Goal: Information Seeking & Learning: Learn about a topic

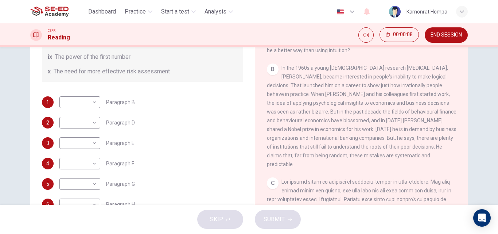
scroll to position [125, 0]
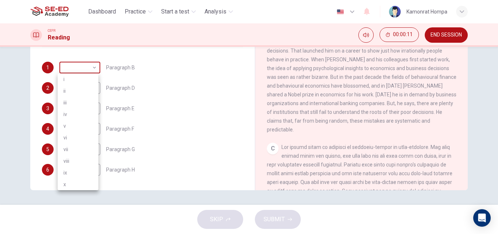
click at [94, 70] on body "This site uses cookies, as explained in our Privacy Policy . If you agree to th…" at bounding box center [249, 117] width 498 height 234
click at [93, 70] on div at bounding box center [249, 117] width 498 height 234
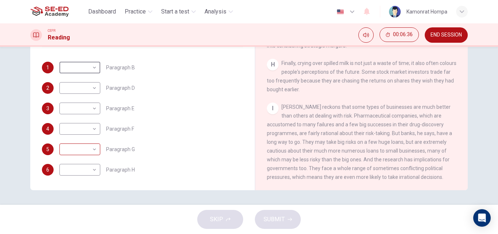
click at [90, 150] on body "This site uses cookies, as explained in our Privacy Policy . If you agree to th…" at bounding box center [249, 117] width 498 height 234
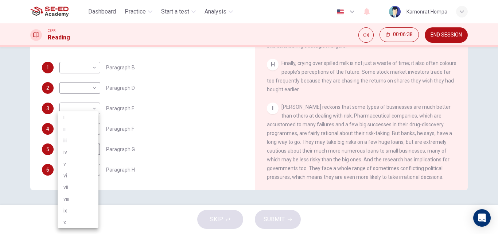
click at [163, 140] on div at bounding box center [249, 117] width 498 height 234
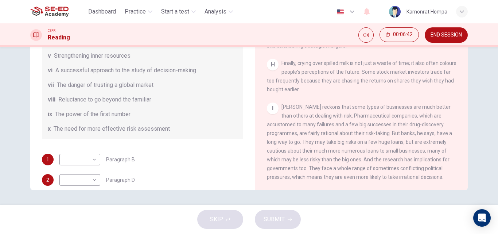
scroll to position [140, 0]
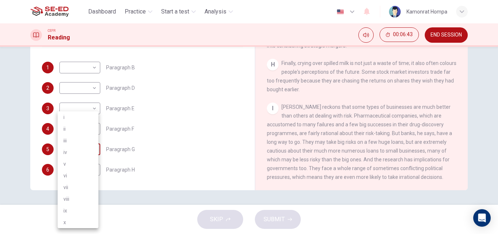
click at [89, 150] on body "This site uses cookies, as explained in our Privacy Policy . If you agree to th…" at bounding box center [249, 117] width 498 height 234
click at [71, 175] on li "vi" at bounding box center [78, 176] width 41 height 12
type input "vi"
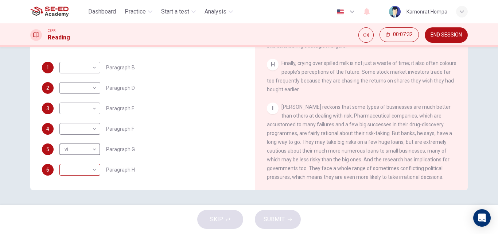
click at [92, 169] on body "This site uses cookies, as explained in our Privacy Policy . If you agree to th…" at bounding box center [249, 117] width 498 height 234
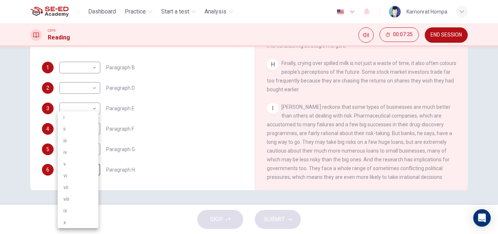
click at [69, 222] on li "x" at bounding box center [78, 222] width 41 height 12
type input "x"
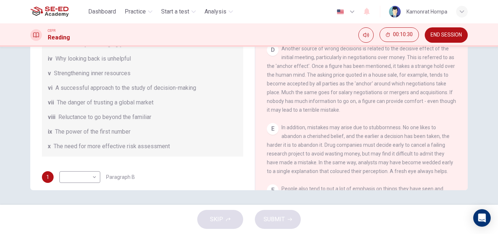
scroll to position [67, 0]
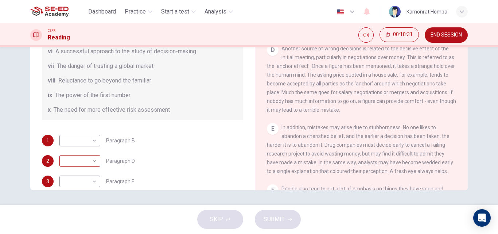
click at [78, 163] on body "This site uses cookies, as explained in our Privacy Policy . If you agree to th…" at bounding box center [249, 117] width 498 height 234
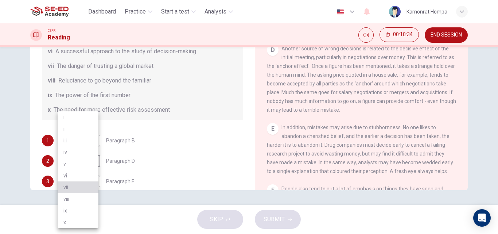
click at [74, 188] on li "vii" at bounding box center [78, 187] width 41 height 12
type input "vii"
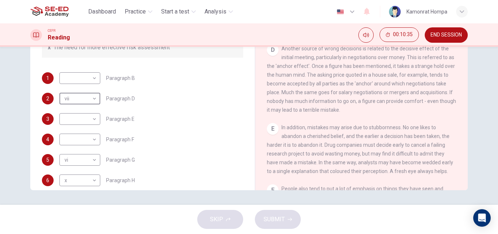
scroll to position [140, 0]
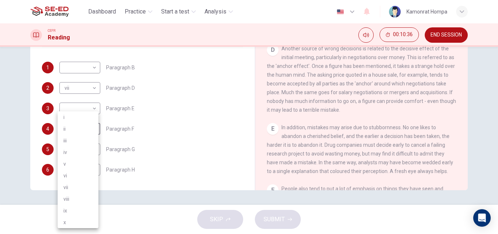
click at [88, 132] on body "This site uses cookies, as explained in our Privacy Policy . If you agree to th…" at bounding box center [249, 117] width 498 height 234
click at [88, 132] on li "ii" at bounding box center [78, 129] width 41 height 12
type input "ii"
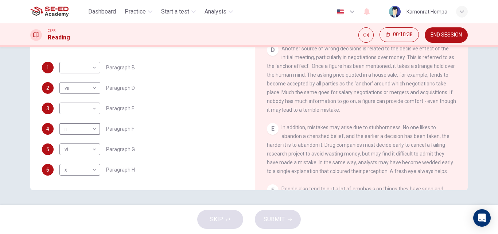
click at [88, 104] on body "This site uses cookies, as explained in our Privacy Policy . If you agree to th…" at bounding box center [249, 117] width 498 height 234
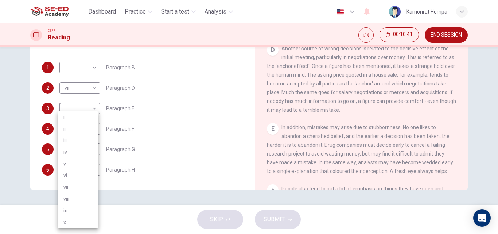
click at [78, 117] on li "i" at bounding box center [78, 117] width 41 height 12
type input "i"
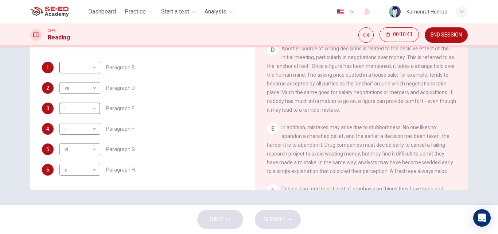
click at [85, 71] on body "This site uses cookies, as explained in our Privacy Policy . If you agree to th…" at bounding box center [249, 117] width 498 height 234
click at [74, 100] on li "iii" at bounding box center [78, 103] width 41 height 12
type input "iii"
click at [272, 218] on span "SUBMIT" at bounding box center [274, 219] width 21 height 10
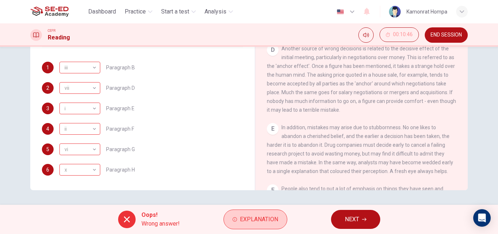
click at [270, 219] on span "Explanation" at bounding box center [259, 219] width 38 height 10
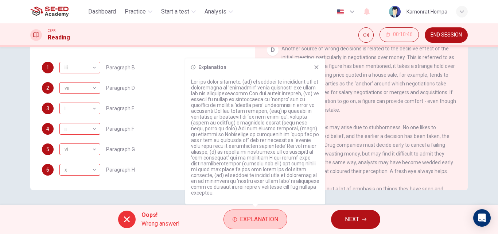
drag, startPoint x: 231, startPoint y: 215, endPoint x: 222, endPoint y: 208, distance: 11.4
click at [230, 214] on button "Explanation" at bounding box center [255, 219] width 64 height 20
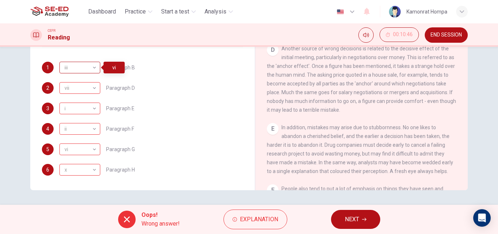
click at [89, 69] on div "iii" at bounding box center [78, 67] width 38 height 21
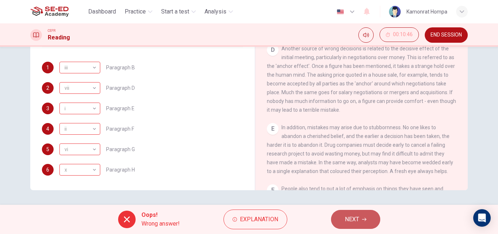
click at [365, 225] on button "NEXT" at bounding box center [355, 219] width 49 height 19
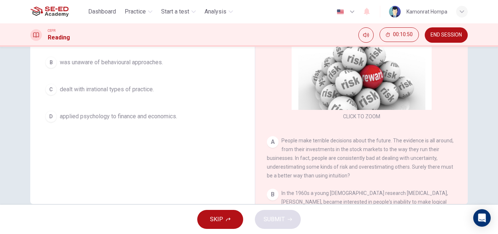
scroll to position [125, 0]
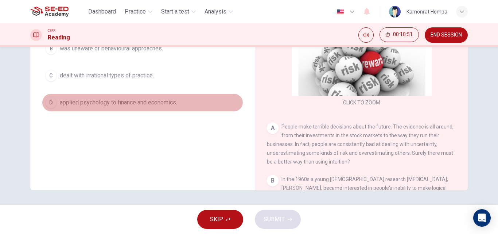
click at [48, 102] on div "D" at bounding box center [51, 103] width 12 height 12
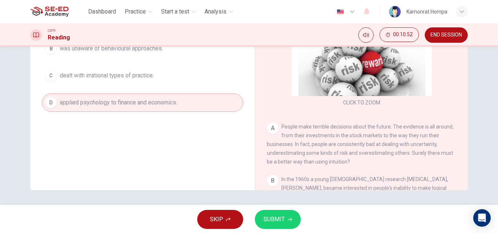
click at [285, 225] on button "SUBMIT" at bounding box center [278, 219] width 46 height 19
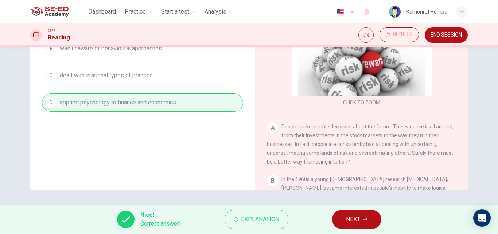
click at [347, 221] on span "NEXT" at bounding box center [353, 219] width 14 height 10
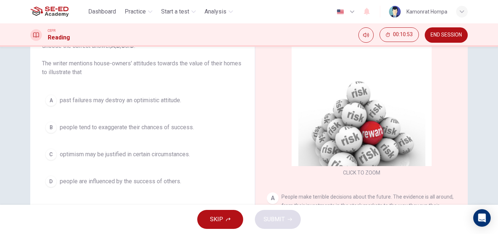
scroll to position [52, 0]
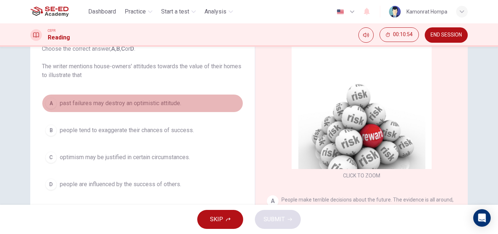
click at [72, 107] on span "past failures may destroy an optimistic attitude." at bounding box center [120, 103] width 121 height 9
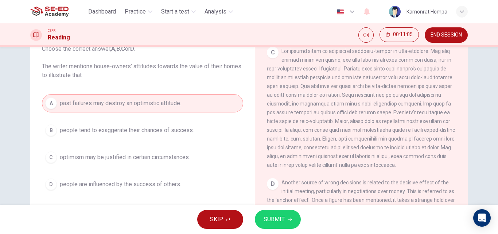
scroll to position [365, 0]
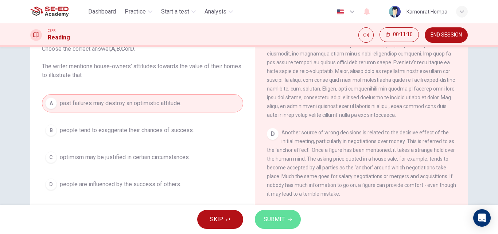
click at [273, 217] on span "SUBMIT" at bounding box center [274, 219] width 21 height 10
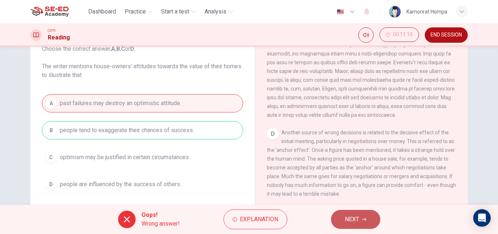
click at [356, 215] on span "NEXT" at bounding box center [352, 219] width 14 height 10
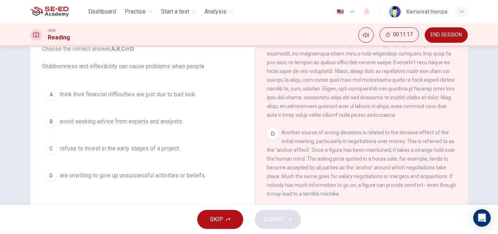
click at [136, 145] on span "refuse to invest in the early stages of a project." at bounding box center [120, 148] width 120 height 9
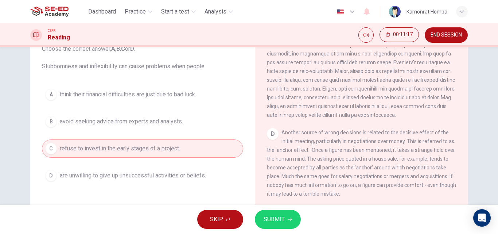
click at [260, 209] on div "SKIP SUBMIT" at bounding box center [249, 219] width 498 height 29
click at [267, 216] on span "SUBMIT" at bounding box center [274, 219] width 21 height 10
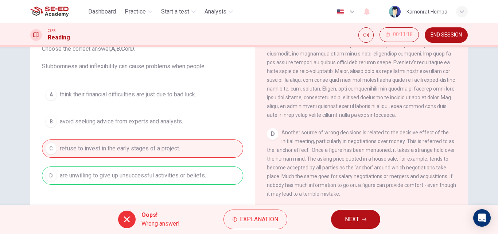
click at [332, 221] on button "NEXT" at bounding box center [355, 219] width 49 height 19
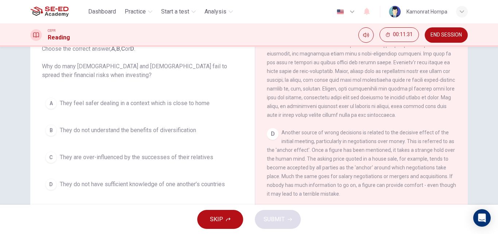
click at [174, 130] on span "They do not understand the benefits of diversification" at bounding box center [128, 130] width 136 height 9
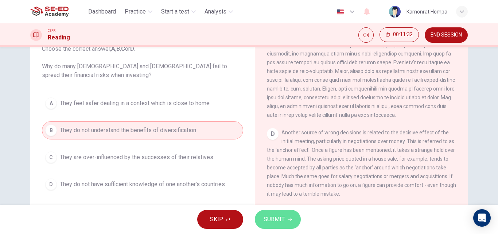
click at [294, 218] on button "SUBMIT" at bounding box center [278, 219] width 46 height 19
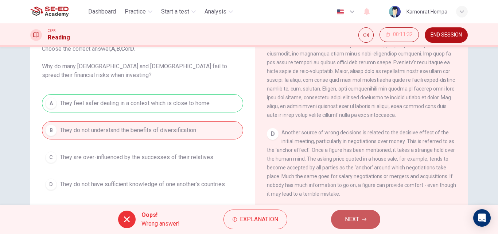
click at [346, 213] on button "NEXT" at bounding box center [355, 219] width 49 height 19
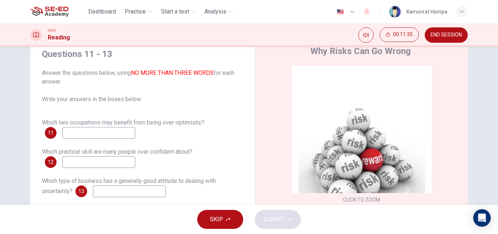
scroll to position [15, 0]
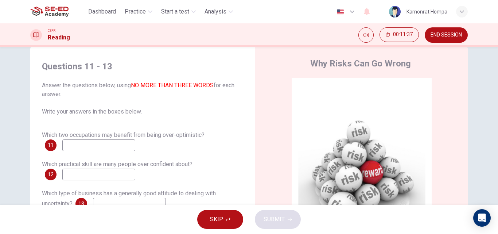
click at [113, 146] on input at bounding box center [98, 145] width 73 height 12
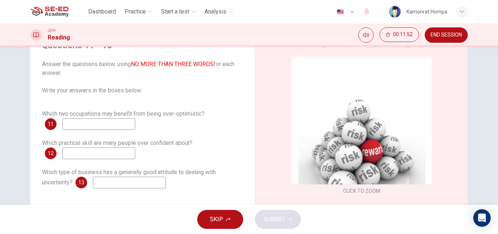
scroll to position [73, 0]
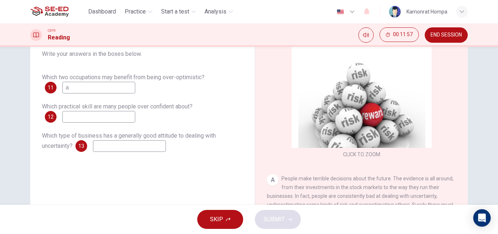
type input "a"
click at [85, 114] on input at bounding box center [98, 117] width 73 height 12
type input "b"
drag, startPoint x: 117, startPoint y: 147, endPoint x: 121, endPoint y: 145, distance: 4.1
click at [118, 147] on input at bounding box center [129, 146] width 73 height 12
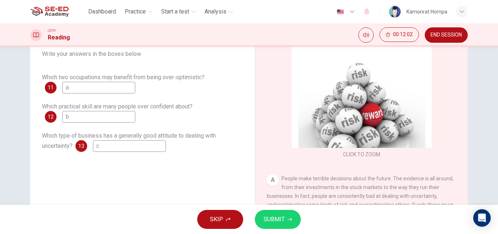
type input "c"
click at [283, 211] on button "SUBMIT" at bounding box center [278, 219] width 46 height 19
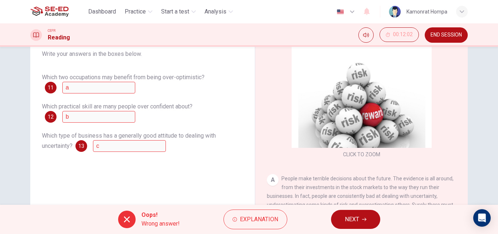
click at [365, 221] on button "NEXT" at bounding box center [355, 219] width 49 height 19
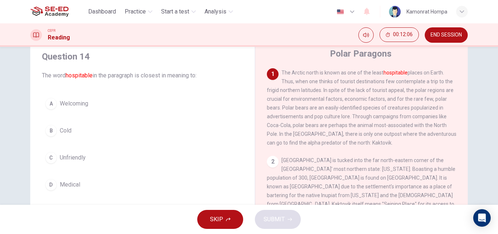
scroll to position [36, 0]
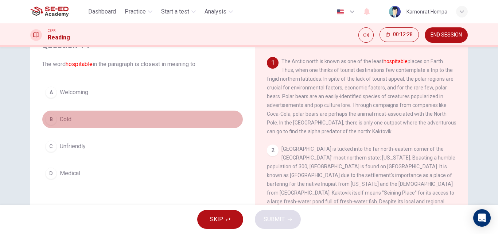
click at [66, 122] on span "Cold" at bounding box center [66, 119] width 12 height 9
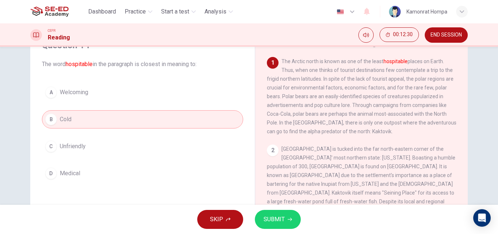
click at [277, 220] on span "SUBMIT" at bounding box center [274, 219] width 21 height 10
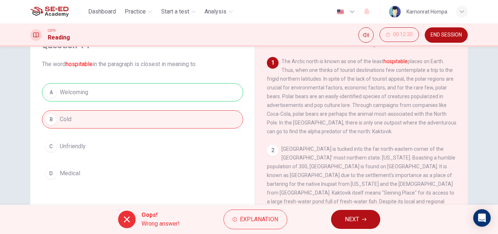
click at [360, 222] on button "NEXT" at bounding box center [355, 219] width 49 height 19
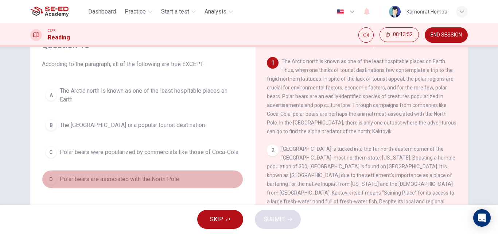
click at [152, 178] on span "Polar bears are associated with the North Pole" at bounding box center [119, 179] width 119 height 9
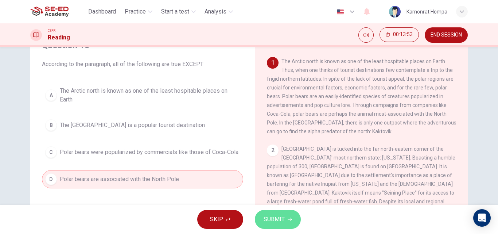
click at [279, 228] on button "SUBMIT" at bounding box center [278, 219] width 46 height 19
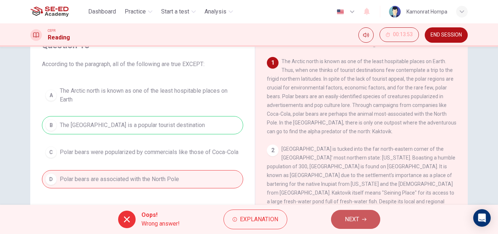
click at [352, 219] on span "NEXT" at bounding box center [352, 219] width 14 height 10
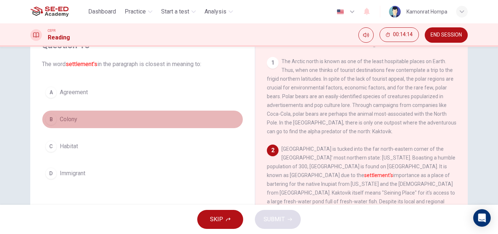
click at [64, 121] on span "Colony" at bounding box center [68, 119] width 17 height 9
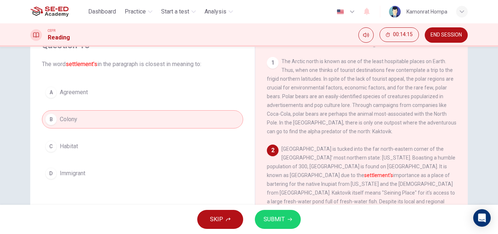
click at [271, 219] on span "SUBMIT" at bounding box center [274, 219] width 21 height 10
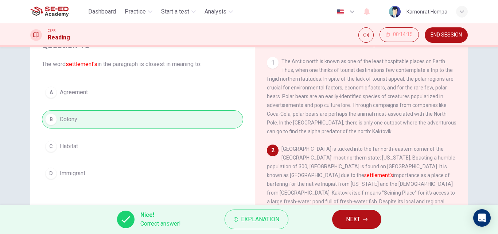
click at [336, 218] on button "NEXT" at bounding box center [356, 219] width 49 height 19
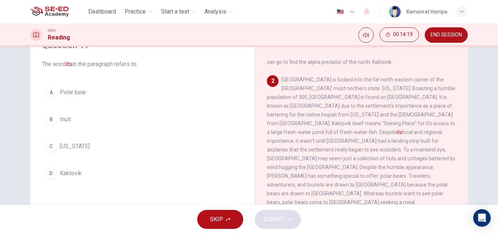
scroll to position [73, 0]
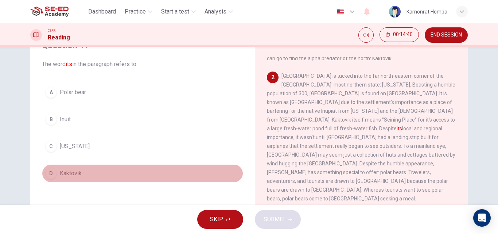
click at [63, 174] on span "Kaktovik" at bounding box center [71, 173] width 22 height 9
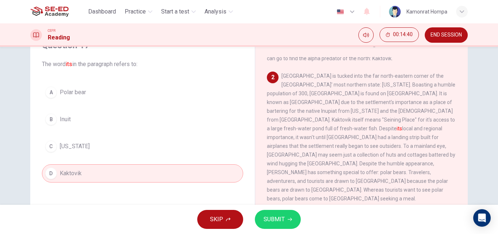
click at [291, 223] on button "SUBMIT" at bounding box center [278, 219] width 46 height 19
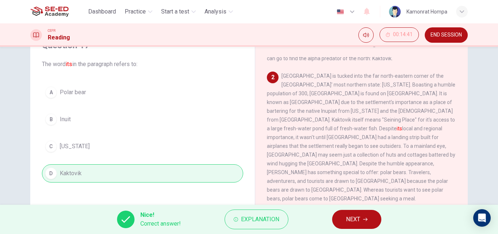
click at [347, 215] on span "NEXT" at bounding box center [353, 219] width 14 height 10
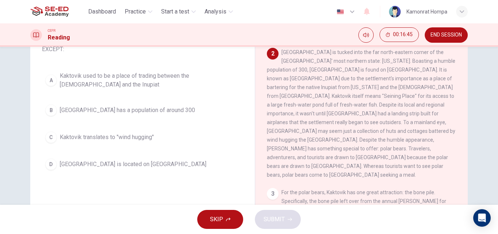
scroll to position [58, 0]
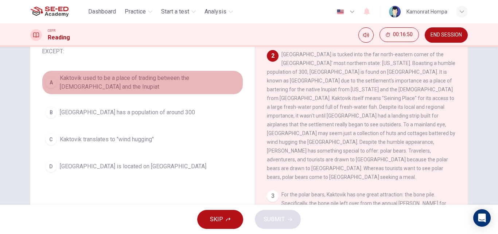
click at [61, 82] on span "Kaktovik used to be a place of trading between the Inuit and the Inupiat" at bounding box center [150, 82] width 180 height 17
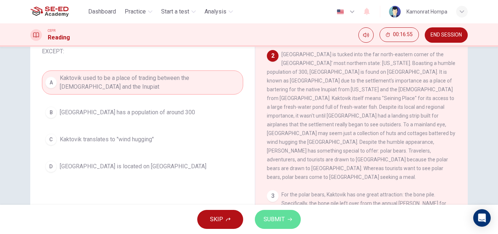
click at [281, 217] on span "SUBMIT" at bounding box center [274, 219] width 21 height 10
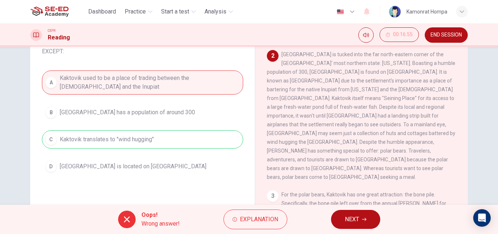
click at [340, 221] on button "NEXT" at bounding box center [355, 219] width 49 height 19
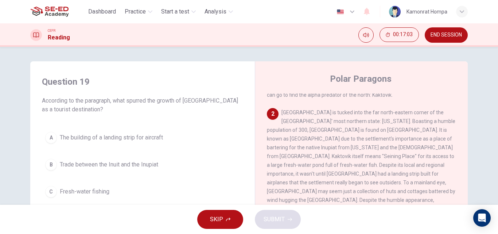
scroll to position [36, 0]
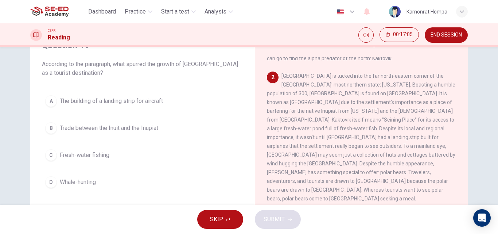
click at [72, 159] on span "Fresh-water fishing" at bounding box center [85, 155] width 50 height 9
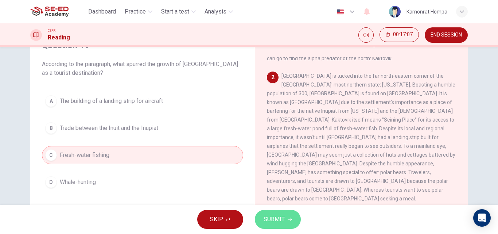
click at [275, 217] on span "SUBMIT" at bounding box center [274, 219] width 21 height 10
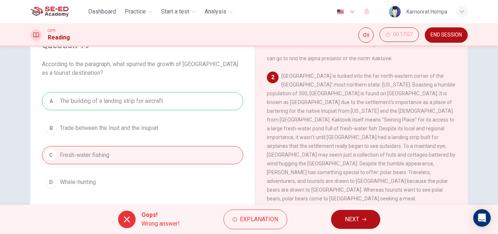
click at [359, 218] on span "NEXT" at bounding box center [352, 219] width 14 height 10
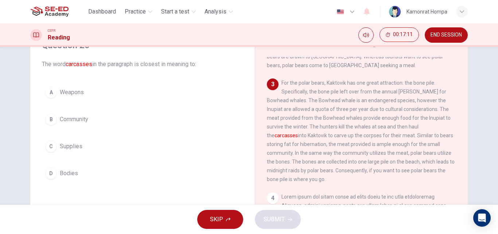
scroll to position [219, 0]
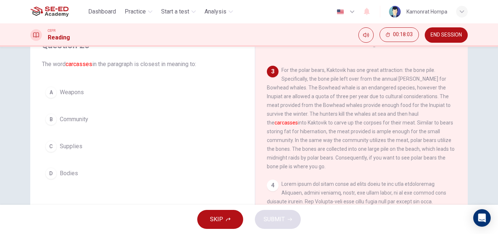
click at [71, 145] on span "Supplies" at bounding box center [71, 146] width 23 height 9
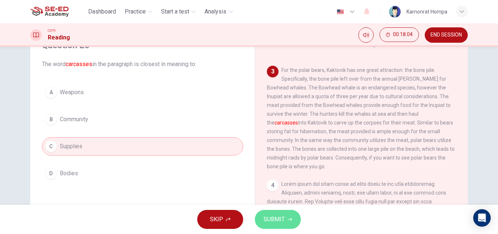
click at [281, 223] on span "SUBMIT" at bounding box center [274, 219] width 21 height 10
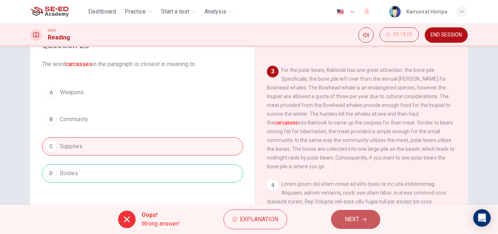
click at [352, 214] on button "NEXT" at bounding box center [355, 219] width 49 height 19
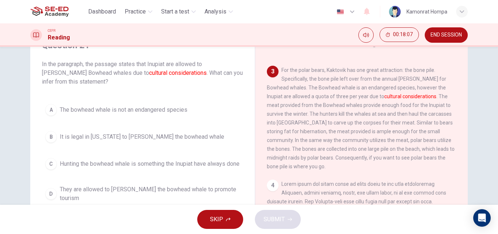
click at [169, 159] on span "Hunting the bowhead whale is something the Inupiat have always done" at bounding box center [150, 163] width 180 height 9
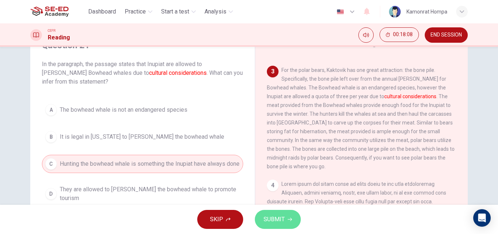
click at [290, 215] on button "SUBMIT" at bounding box center [278, 219] width 46 height 19
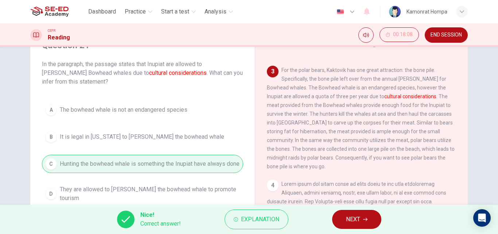
click at [341, 219] on button "NEXT" at bounding box center [356, 219] width 49 height 19
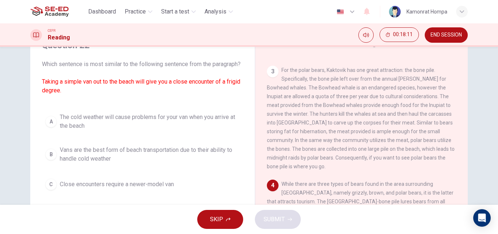
scroll to position [73, 0]
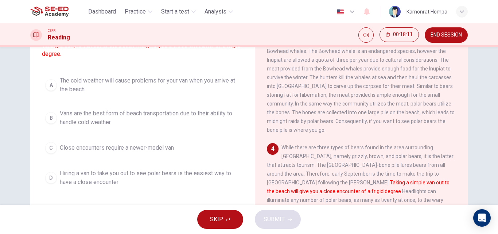
click at [106, 97] on button "A The cold weather will cause problems for your van when you arrive at the beach" at bounding box center [142, 85] width 201 height 24
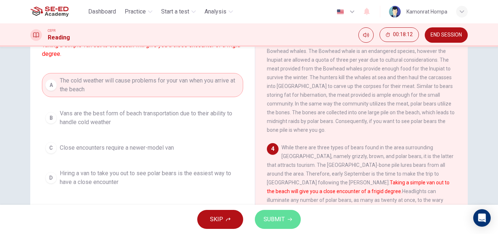
click at [281, 213] on button "SUBMIT" at bounding box center [278, 219] width 46 height 19
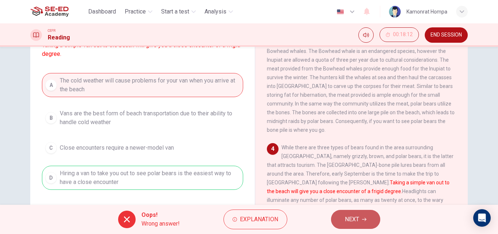
click at [343, 222] on button "NEXT" at bounding box center [355, 219] width 49 height 19
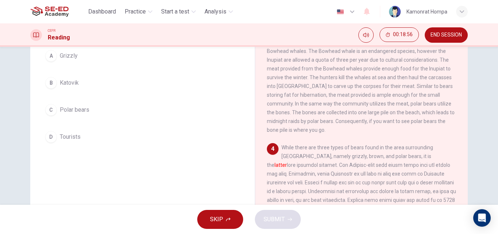
click at [81, 100] on div "A Grizzly B Katovik C Polar bears D Tourists" at bounding box center [142, 96] width 201 height 99
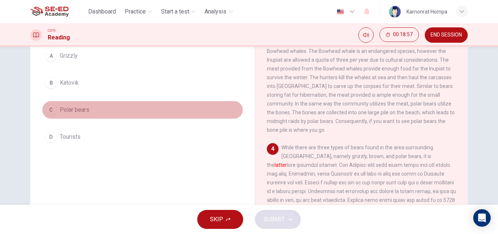
click at [81, 112] on span "Polar bears" at bounding box center [75, 109] width 30 height 9
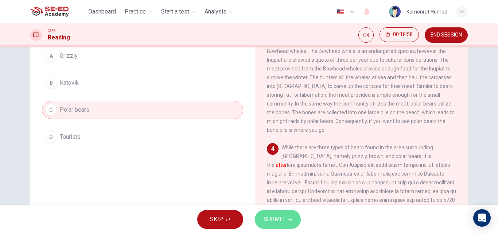
click at [280, 220] on span "SUBMIT" at bounding box center [274, 219] width 21 height 10
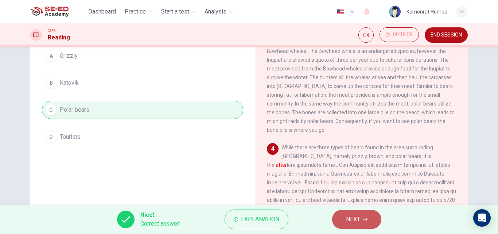
click at [345, 224] on button "NEXT" at bounding box center [356, 219] width 49 height 19
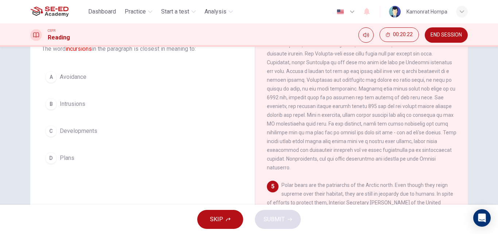
scroll to position [15, 0]
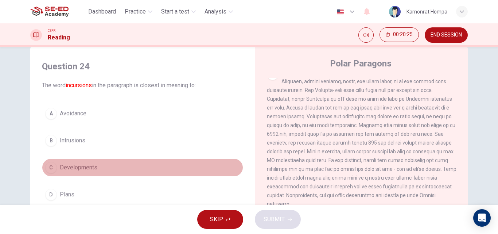
click at [89, 166] on span "Developments" at bounding box center [79, 167] width 38 height 9
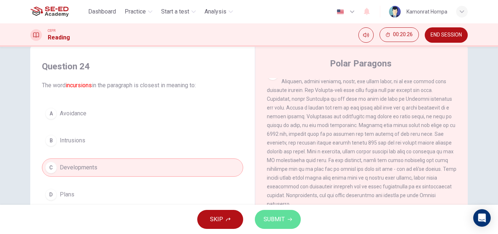
click at [258, 219] on button "SUBMIT" at bounding box center [278, 219] width 46 height 19
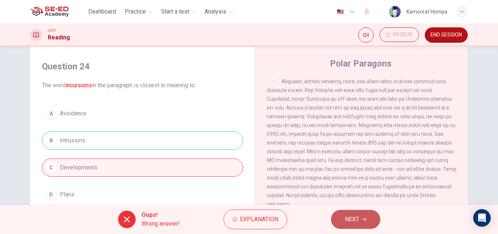
click at [360, 218] on button "NEXT" at bounding box center [355, 219] width 49 height 19
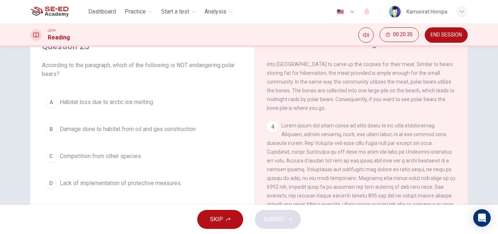
scroll to position [52, 0]
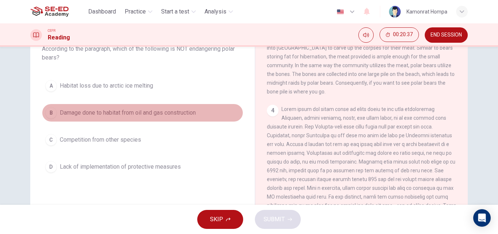
click at [140, 116] on span "Damage done to habitat from oil and gas construction" at bounding box center [128, 112] width 136 height 9
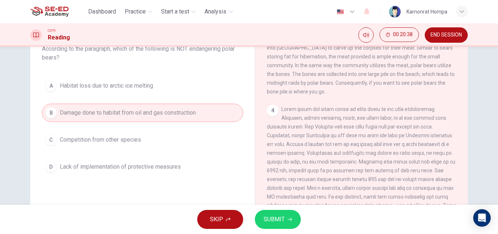
click at [267, 226] on button "SUBMIT" at bounding box center [278, 219] width 46 height 19
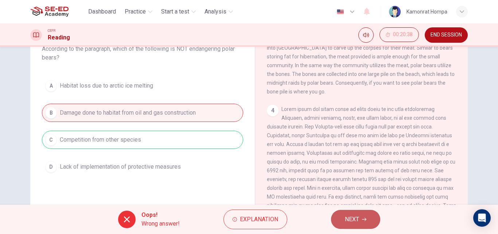
click at [362, 217] on icon "button" at bounding box center [364, 219] width 4 height 4
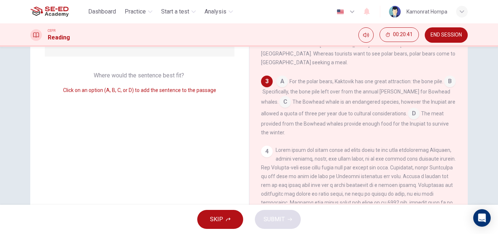
scroll to position [88, 0]
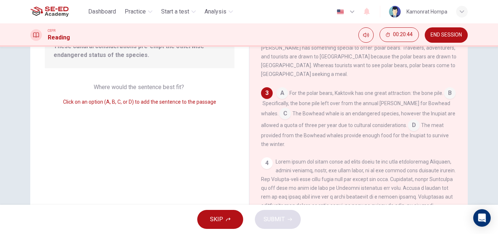
click at [279, 108] on input at bounding box center [285, 114] width 12 height 12
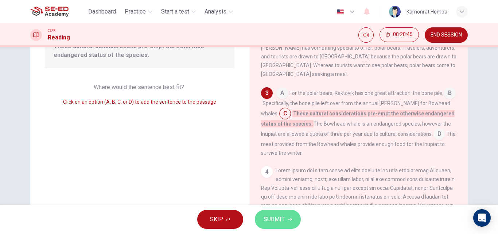
click at [285, 218] on button "SUBMIT" at bounding box center [278, 219] width 46 height 19
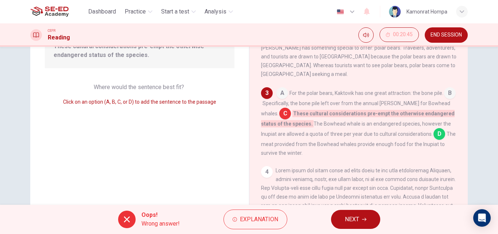
click at [366, 221] on icon "button" at bounding box center [364, 219] width 4 height 4
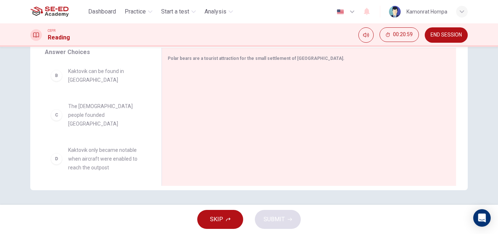
scroll to position [0, 0]
drag, startPoint x: 98, startPoint y: 78, endPoint x: 200, endPoint y: 77, distance: 101.7
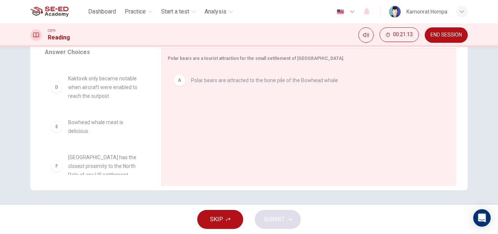
scroll to position [74, 0]
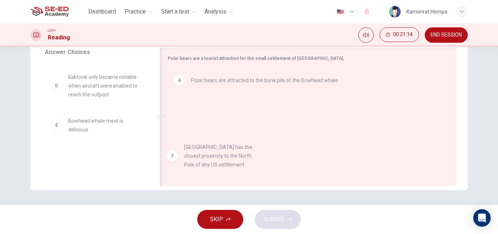
drag, startPoint x: 87, startPoint y: 152, endPoint x: 208, endPoint y: 152, distance: 120.7
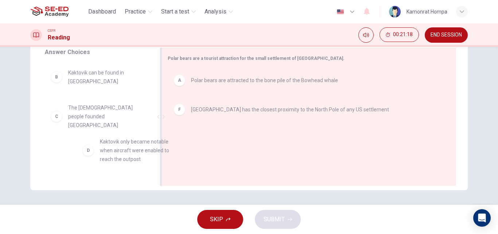
scroll to position [2, 0]
drag, startPoint x: 113, startPoint y: 148, endPoint x: 207, endPoint y: 145, distance: 93.7
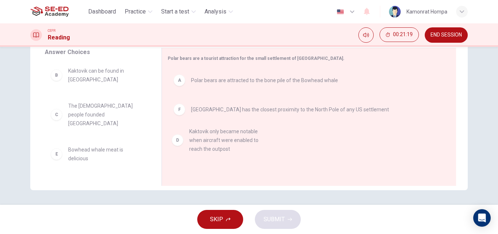
scroll to position [0, 0]
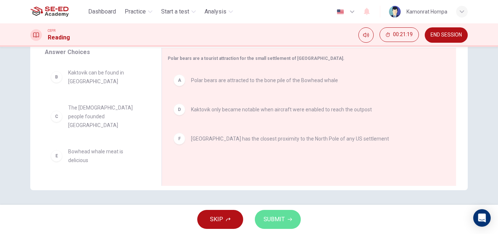
click at [269, 216] on span "SUBMIT" at bounding box center [274, 219] width 21 height 10
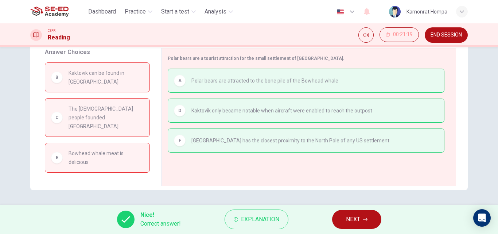
click at [350, 217] on span "NEXT" at bounding box center [353, 219] width 14 height 10
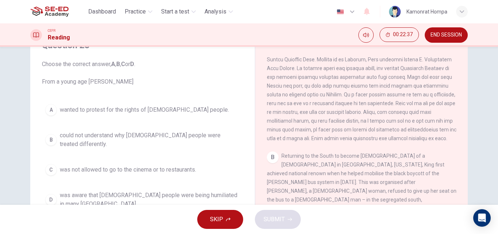
scroll to position [219, 0]
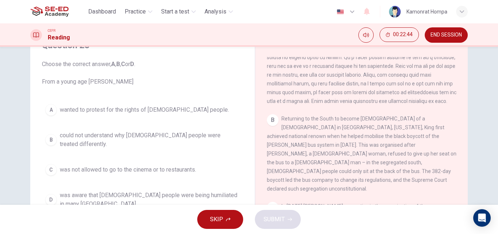
click at [121, 113] on span "wanted to protest for the rights of black people." at bounding box center [144, 109] width 169 height 9
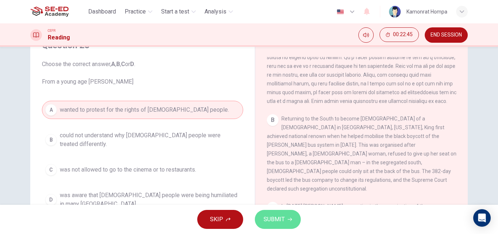
click at [286, 225] on button "SUBMIT" at bounding box center [278, 219] width 46 height 19
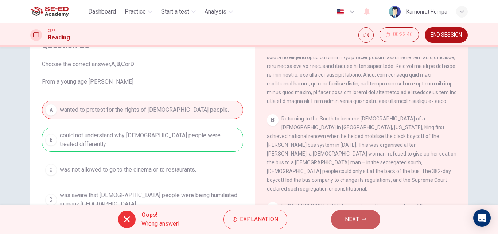
click at [339, 218] on button "NEXT" at bounding box center [355, 219] width 49 height 19
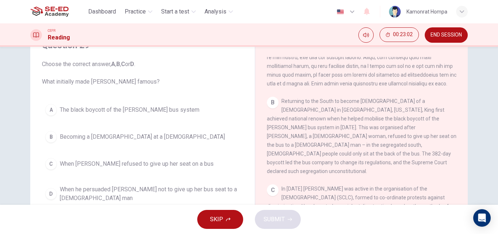
scroll to position [249, 0]
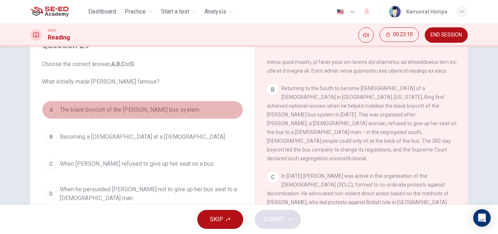
click at [127, 111] on span "The black boycott of the Montgomery bus system" at bounding box center [130, 109] width 140 height 9
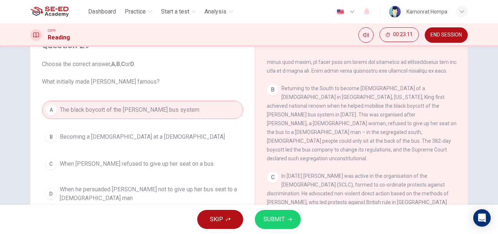
click at [271, 219] on span "SUBMIT" at bounding box center [274, 219] width 21 height 10
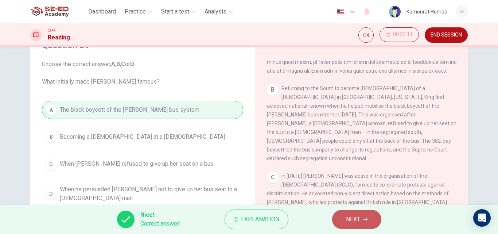
click at [339, 219] on button "NEXT" at bounding box center [356, 219] width 49 height 19
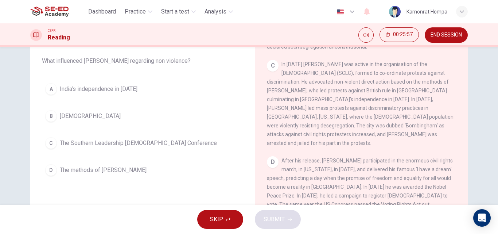
scroll to position [52, 0]
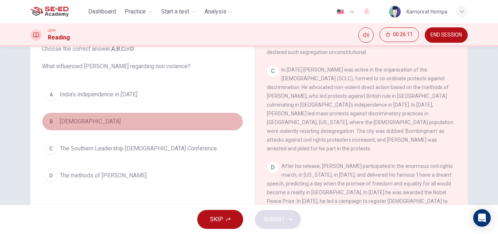
click at [83, 124] on span "Christianity" at bounding box center [90, 121] width 61 height 9
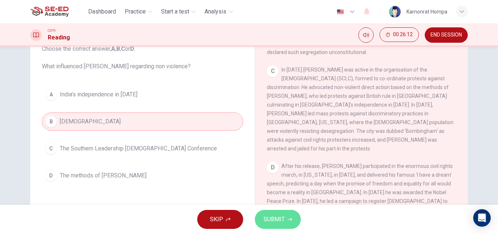
click at [291, 221] on icon "button" at bounding box center [290, 219] width 4 height 4
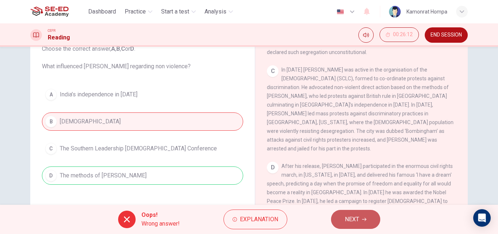
click at [374, 221] on button "NEXT" at bounding box center [355, 219] width 49 height 19
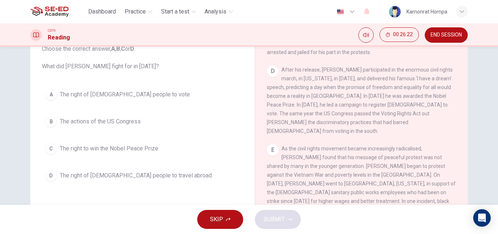
scroll to position [449, 0]
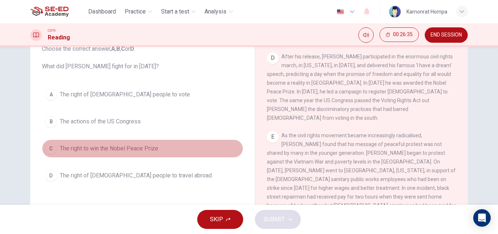
click at [120, 149] on span "The right to win the Nobel Peace Prize" at bounding box center [109, 148] width 98 height 9
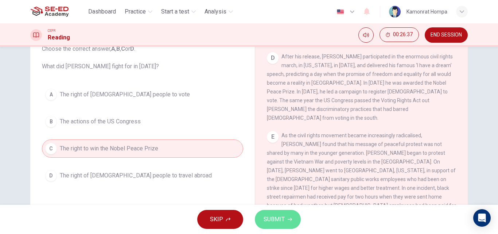
click at [288, 223] on button "SUBMIT" at bounding box center [278, 219] width 46 height 19
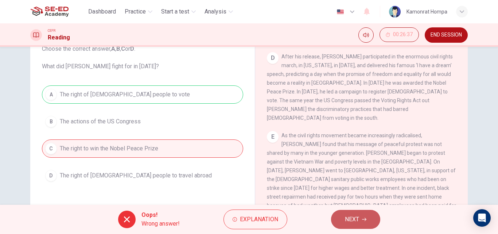
click at [363, 222] on button "NEXT" at bounding box center [355, 219] width 49 height 19
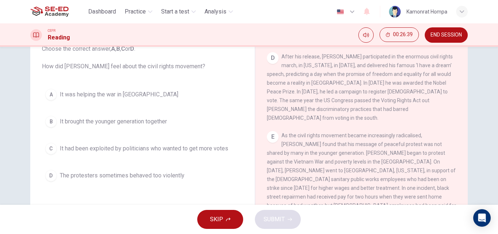
click at [159, 152] on span "It had been exploited by politicians who wanted to get more votes" at bounding box center [144, 148] width 168 height 9
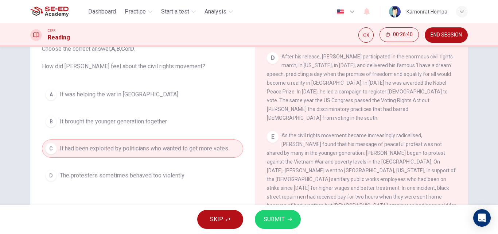
click at [273, 222] on span "SUBMIT" at bounding box center [274, 219] width 21 height 10
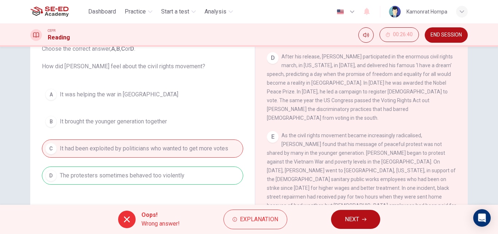
click at [358, 222] on span "NEXT" at bounding box center [352, 219] width 14 height 10
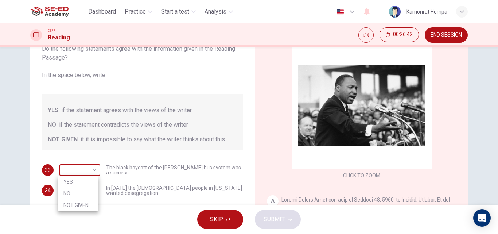
click at [94, 171] on body "This site uses cookies, as explained in our Privacy Policy . If you agree to th…" at bounding box center [249, 117] width 498 height 234
click at [88, 182] on li "YES" at bounding box center [78, 182] width 41 height 12
type input "YES"
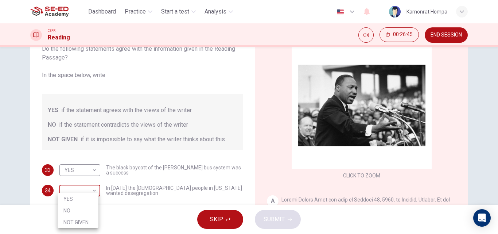
click at [89, 190] on body "This site uses cookies, as explained in our Privacy Policy . If you agree to th…" at bounding box center [249, 117] width 498 height 234
click at [90, 199] on li "YES" at bounding box center [78, 199] width 41 height 12
type input "YES"
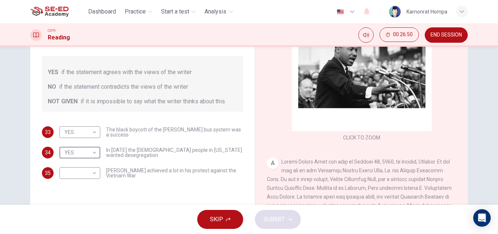
scroll to position [125, 0]
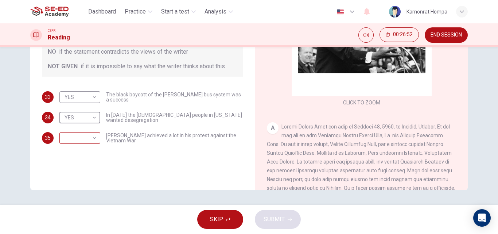
click at [93, 136] on body "This site uses cookies, as explained in our Privacy Policy . If you agree to th…" at bounding box center [249, 117] width 498 height 234
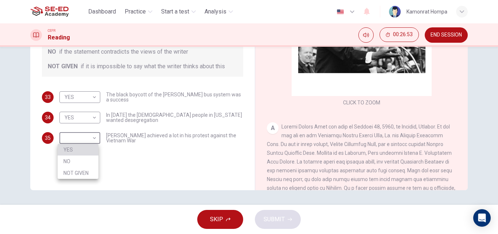
click at [90, 152] on li "YES" at bounding box center [78, 150] width 41 height 12
type input "YES"
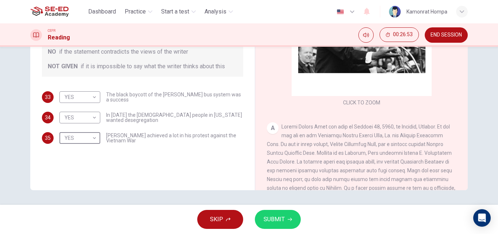
click at [279, 223] on span "SUBMIT" at bounding box center [274, 219] width 21 height 10
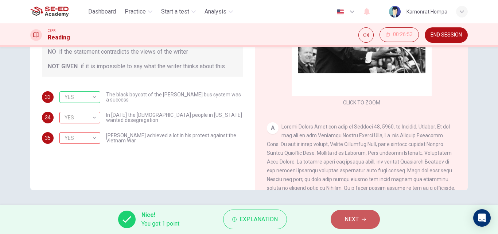
click at [345, 221] on span "NEXT" at bounding box center [352, 219] width 14 height 10
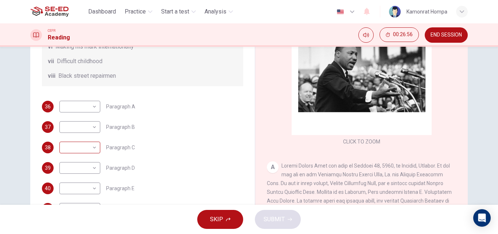
scroll to position [88, 0]
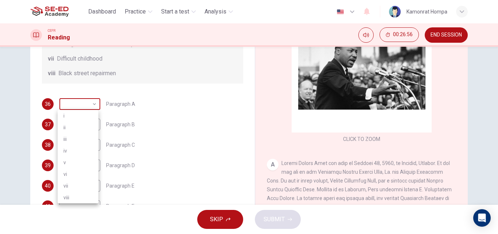
click at [86, 108] on body "This site uses cookies, as explained in our Privacy Policy . If you agree to th…" at bounding box center [249, 117] width 498 height 234
click at [93, 122] on li "ii" at bounding box center [78, 127] width 41 height 12
type input "ii"
click at [93, 129] on body "This site uses cookies, as explained in our Privacy Policy . If you agree to th…" at bounding box center [249, 117] width 498 height 234
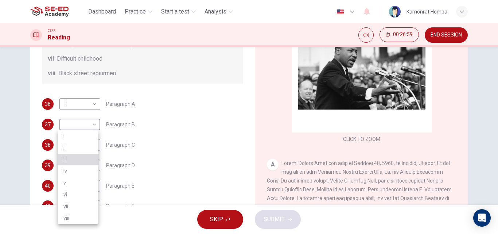
click at [88, 164] on li "iii" at bounding box center [78, 159] width 41 height 12
type input "iii"
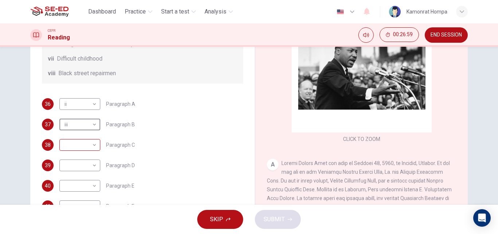
click at [88, 145] on body "This site uses cookies, as explained in our Privacy Policy . If you agree to th…" at bounding box center [249, 117] width 498 height 234
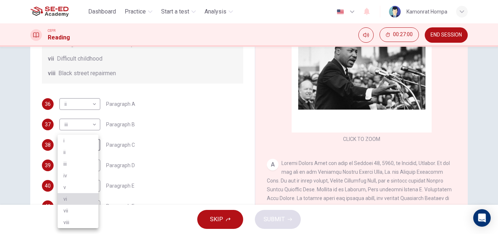
click at [85, 199] on li "vi" at bounding box center [78, 199] width 41 height 12
type input "vi"
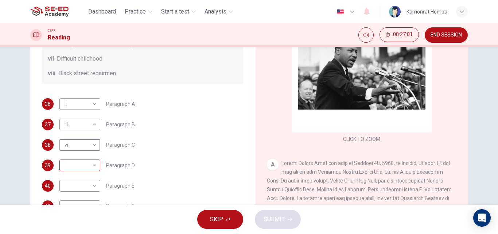
click at [88, 167] on body "This site uses cookies, as explained in our Privacy Policy . If you agree to th…" at bounding box center [249, 117] width 498 height 234
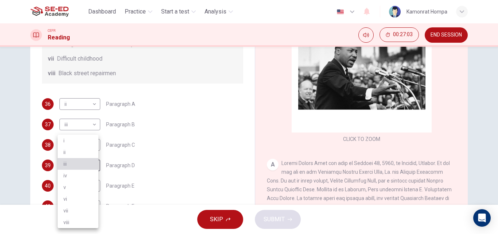
click at [78, 158] on li "iii" at bounding box center [78, 164] width 41 height 12
click at [87, 162] on body "This site uses cookies, as explained in our Privacy Policy . If you agree to th…" at bounding box center [249, 117] width 498 height 234
click at [79, 218] on li "viii" at bounding box center [78, 222] width 41 height 12
type input "viii"
click at [81, 186] on body "This site uses cookies, as explained in our Privacy Policy . If you agree to th…" at bounding box center [249, 117] width 498 height 234
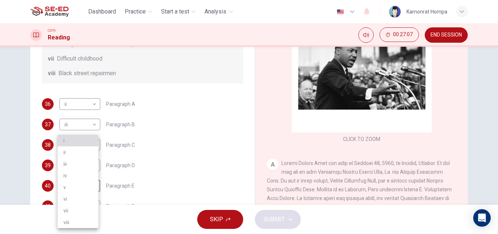
click at [76, 141] on li "i" at bounding box center [78, 141] width 41 height 12
type input "i"
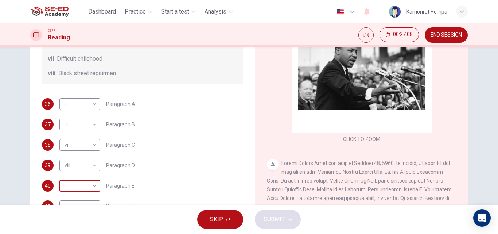
scroll to position [125, 0]
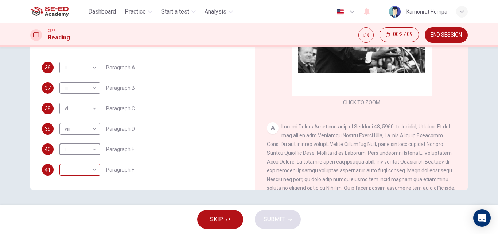
click at [85, 171] on body "This site uses cookies, as explained in our Privacy Policy . If you agree to th…" at bounding box center [249, 117] width 498 height 234
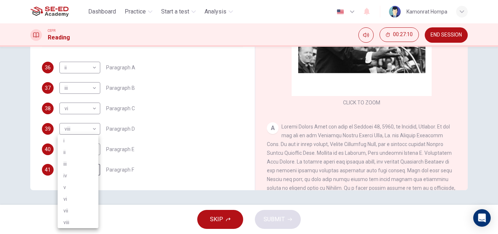
click at [81, 184] on li "v" at bounding box center [78, 187] width 41 height 12
type input "v"
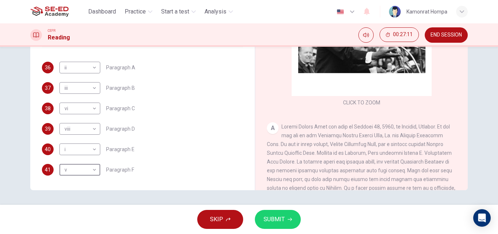
click at [283, 222] on span "SUBMIT" at bounding box center [274, 219] width 21 height 10
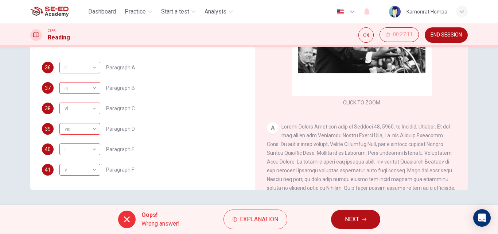
click at [339, 216] on button "NEXT" at bounding box center [355, 219] width 49 height 19
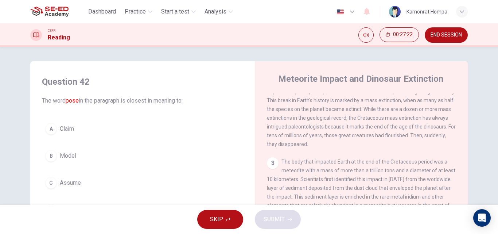
scroll to position [0, 0]
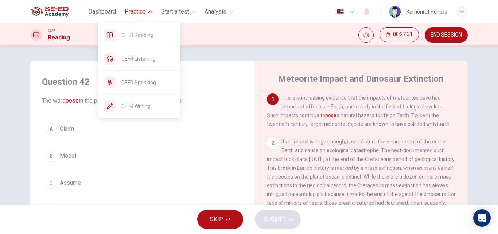
click at [137, 15] on span "Practice" at bounding box center [135, 11] width 21 height 9
click at [150, 82] on span "CEFR Speaking" at bounding box center [147, 82] width 53 height 9
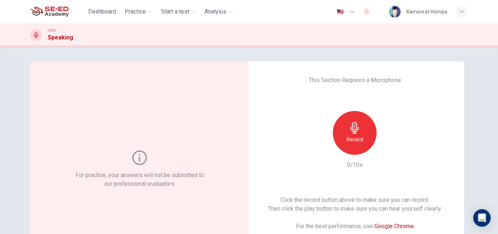
click at [348, 136] on h6 "Record" at bounding box center [355, 139] width 16 height 9
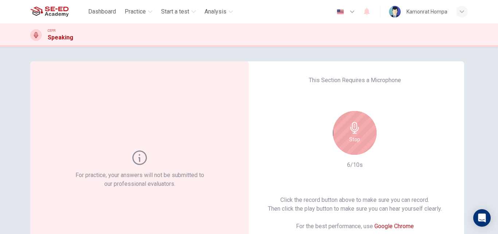
scroll to position [36, 0]
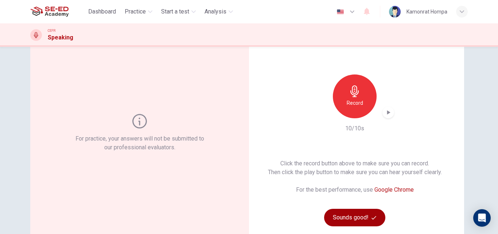
click at [351, 214] on button "Sounds good!" at bounding box center [354, 217] width 61 height 17
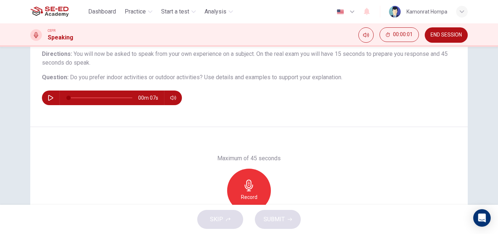
scroll to position [73, 0]
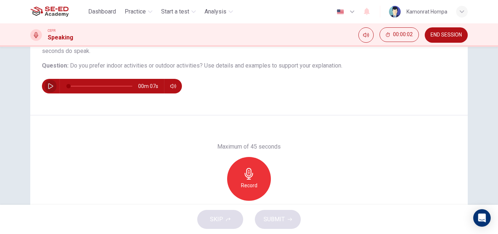
click at [49, 82] on button "button" at bounding box center [51, 86] width 12 height 15
click at [473, 170] on div "Question 1 Question Type : Independent 1 Directions : You will now be asked to …" at bounding box center [249, 114] width 461 height 253
type input "0"
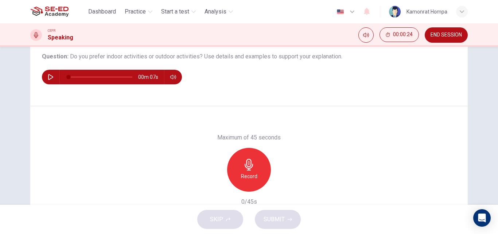
scroll to position [81, 0]
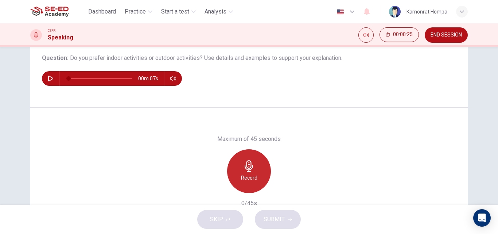
click at [256, 171] on div "Record" at bounding box center [249, 171] width 44 height 44
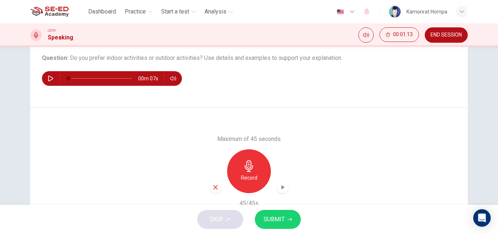
click at [281, 220] on span "SUBMIT" at bounding box center [274, 219] width 21 height 10
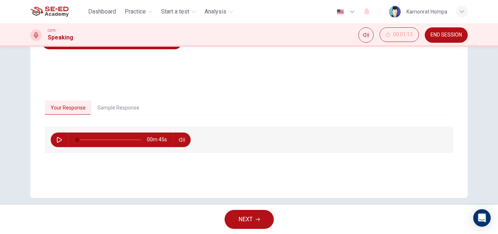
scroll to position [125, 0]
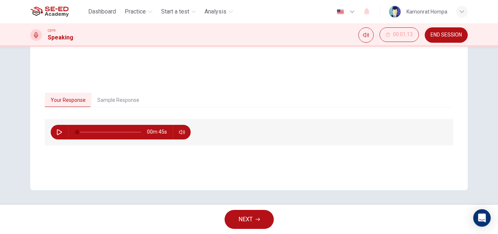
click at [61, 132] on button "button" at bounding box center [60, 132] width 12 height 15
type input "0"
click at [244, 226] on button "NEXT" at bounding box center [249, 219] width 49 height 19
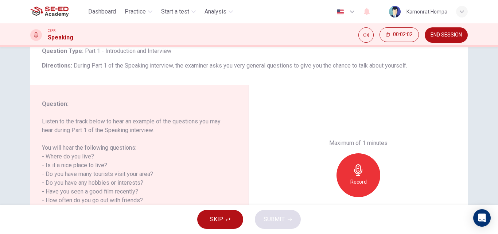
scroll to position [88, 0]
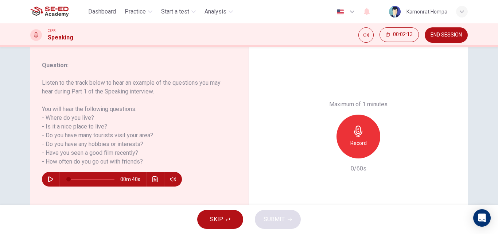
click at [48, 180] on icon "button" at bounding box center [51, 179] width 6 height 6
type input "0"
click at [367, 145] on div "Record" at bounding box center [358, 136] width 44 height 44
click at [288, 220] on icon "button" at bounding box center [290, 219] width 4 height 4
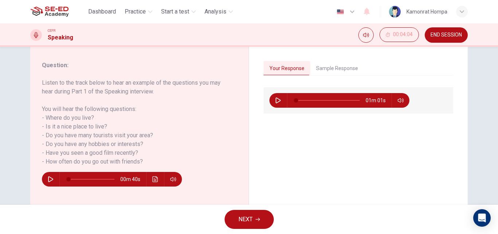
click at [239, 221] on span "NEXT" at bounding box center [245, 219] width 14 height 10
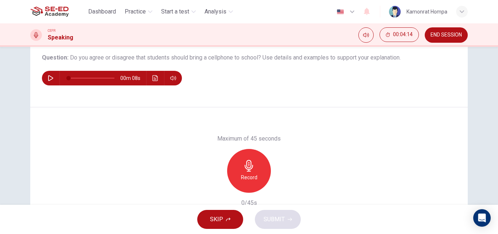
scroll to position [73, 0]
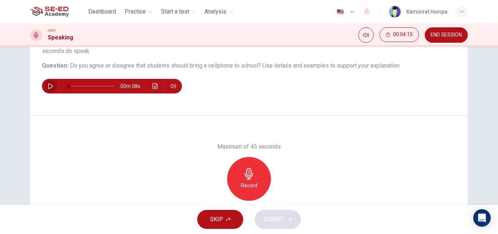
click at [50, 86] on icon "button" at bounding box center [51, 86] width 6 height 6
type input "0"
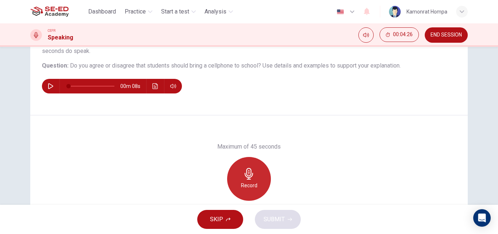
click at [243, 176] on icon "button" at bounding box center [249, 174] width 12 height 12
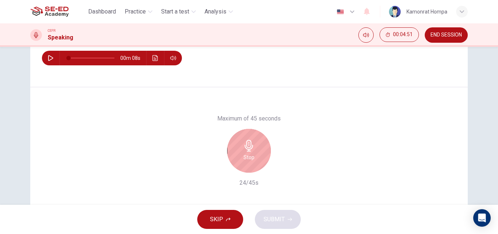
scroll to position [88, 0]
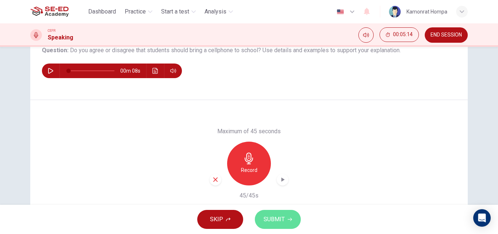
click at [276, 223] on span "SUBMIT" at bounding box center [274, 219] width 21 height 10
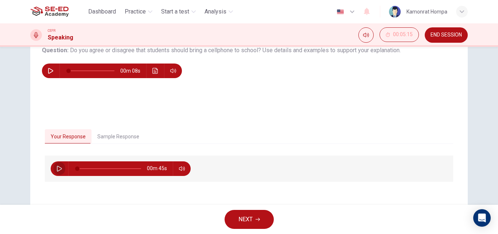
click at [55, 165] on button "button" at bounding box center [60, 168] width 12 height 15
type input "0"
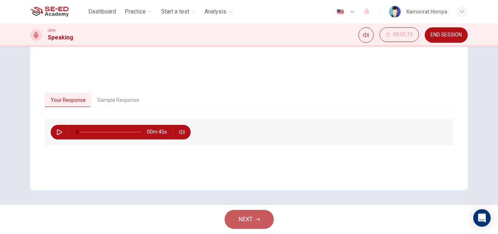
click at [260, 219] on button "NEXT" at bounding box center [249, 219] width 49 height 19
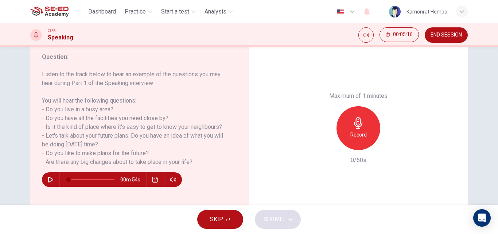
scroll to position [109, 0]
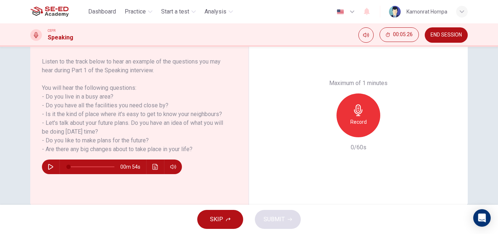
click at [356, 118] on h6 "Record" at bounding box center [358, 121] width 16 height 9
click at [285, 213] on button "SUBMIT" at bounding box center [278, 219] width 46 height 19
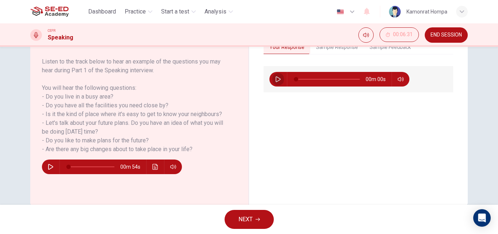
click at [275, 82] on icon "button" at bounding box center [278, 79] width 6 height 6
type input "0"
click at [244, 219] on span "NEXT" at bounding box center [245, 219] width 14 height 10
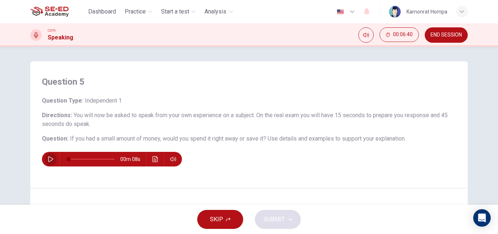
click at [48, 159] on icon "button" at bounding box center [51, 159] width 6 height 6
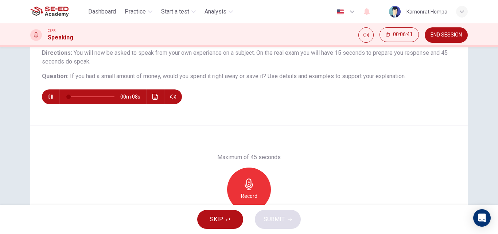
scroll to position [73, 0]
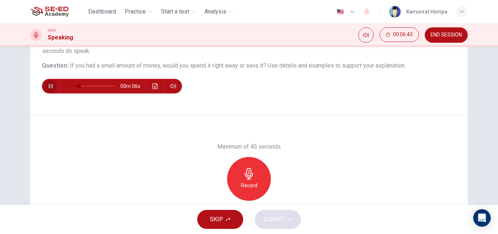
click at [54, 86] on button "button" at bounding box center [51, 86] width 12 height 15
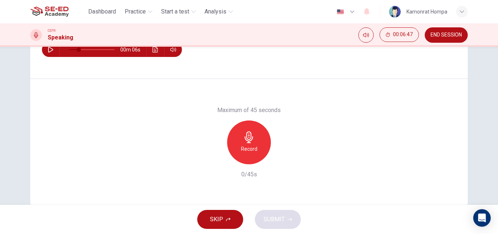
click at [249, 149] on h6 "Record" at bounding box center [249, 148] width 16 height 9
click at [275, 211] on button "SUBMIT" at bounding box center [278, 219] width 46 height 19
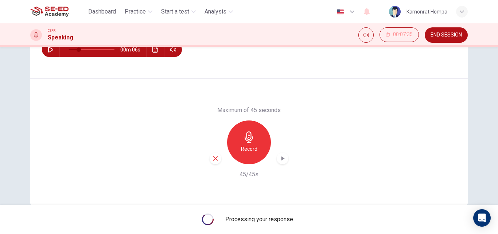
type input "0"
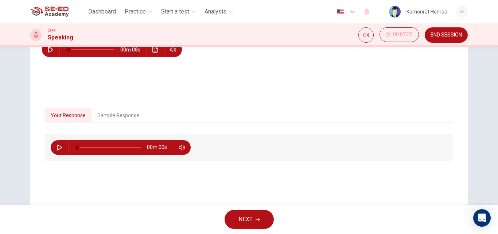
click at [54, 146] on button "button" at bounding box center [60, 147] width 12 height 15
type input "0"
click at [258, 221] on button "NEXT" at bounding box center [249, 219] width 49 height 19
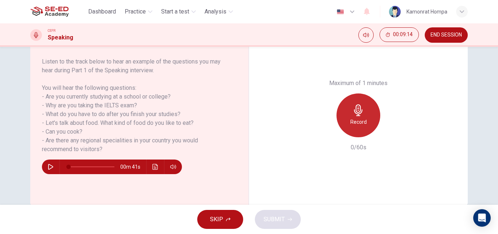
click at [362, 126] on h6 "Record" at bounding box center [358, 121] width 16 height 9
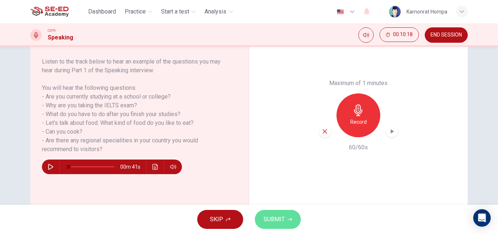
click at [267, 219] on span "SUBMIT" at bounding box center [274, 219] width 21 height 10
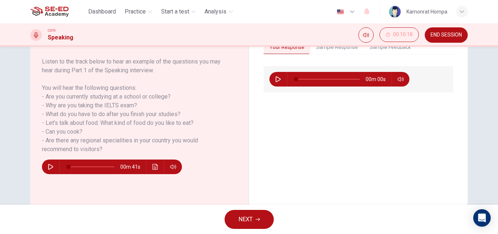
click at [274, 71] on div "00m 00s" at bounding box center [359, 79] width 190 height 26
drag, startPoint x: 275, startPoint y: 79, endPoint x: 291, endPoint y: 82, distance: 16.2
click at [275, 79] on icon "button" at bounding box center [278, 79] width 6 height 6
type input "0"
click at [248, 221] on span "NEXT" at bounding box center [245, 219] width 14 height 10
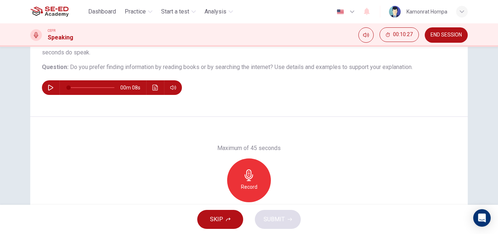
scroll to position [73, 0]
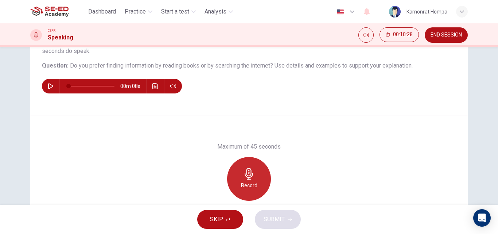
click at [244, 181] on h6 "Record" at bounding box center [249, 185] width 16 height 9
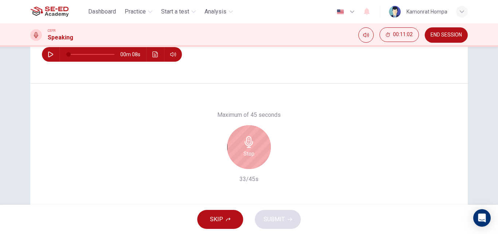
scroll to position [88, 0]
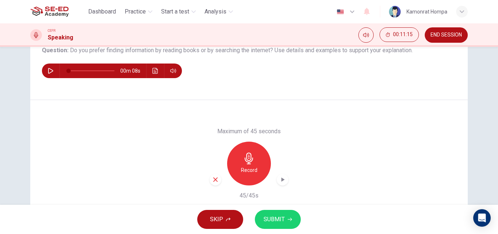
click at [279, 209] on div "SKIP SUBMIT" at bounding box center [249, 219] width 498 height 29
click at [266, 221] on span "SUBMIT" at bounding box center [274, 219] width 21 height 10
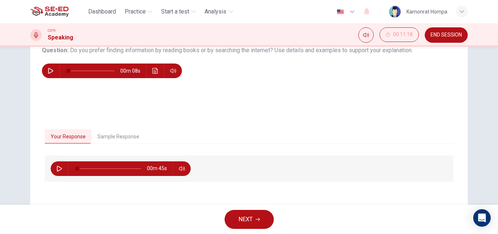
click at [57, 167] on icon "button" at bounding box center [60, 169] width 6 height 6
type input "88"
click at [253, 217] on span "NEXT" at bounding box center [245, 219] width 14 height 10
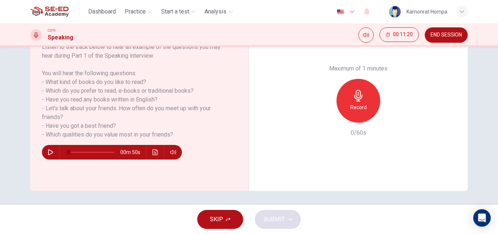
scroll to position [125, 0]
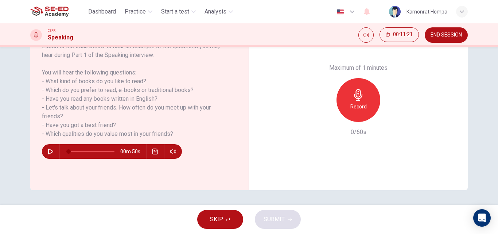
click at [363, 109] on h6 "Record" at bounding box center [358, 106] width 16 height 9
click at [279, 215] on span "SUBMIT" at bounding box center [274, 219] width 21 height 10
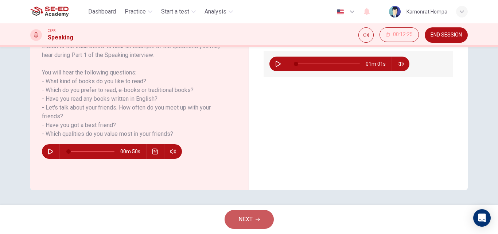
click at [240, 219] on span "NEXT" at bounding box center [245, 219] width 14 height 10
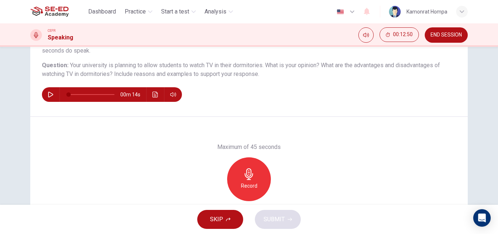
scroll to position [73, 0]
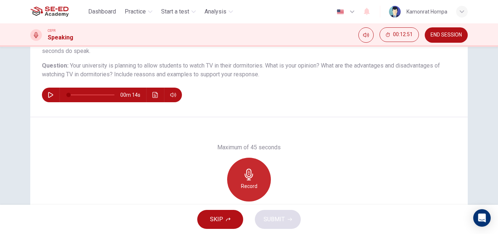
click at [260, 171] on div "Record" at bounding box center [249, 179] width 44 height 44
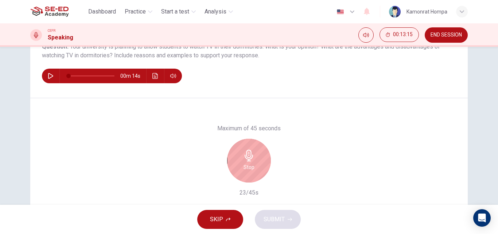
scroll to position [109, 0]
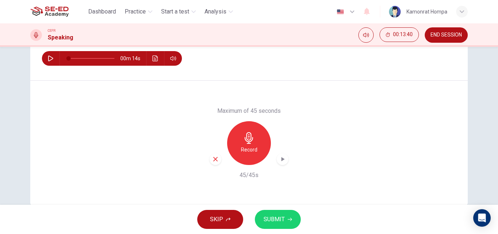
click at [290, 221] on button "SUBMIT" at bounding box center [278, 219] width 46 height 19
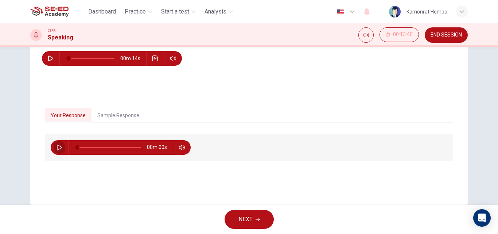
click at [59, 145] on icon "button" at bounding box center [60, 147] width 6 height 6
type input "0"
click at [121, 119] on button "Sample Response" at bounding box center [119, 115] width 54 height 15
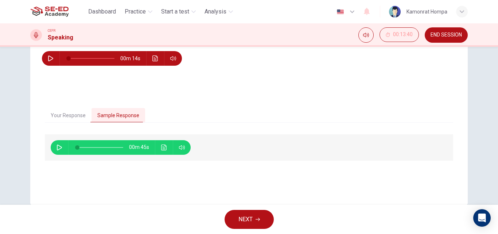
click at [56, 150] on button "button" at bounding box center [60, 147] width 12 height 15
type input "26"
click at [250, 219] on span "NEXT" at bounding box center [245, 219] width 14 height 10
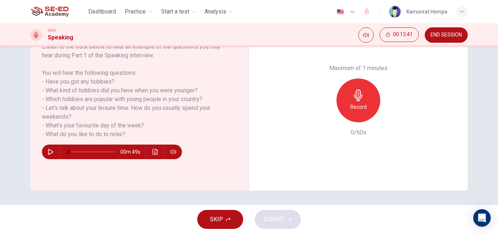
scroll to position [125, 0]
click at [226, 221] on button "SKIP" at bounding box center [220, 219] width 46 height 19
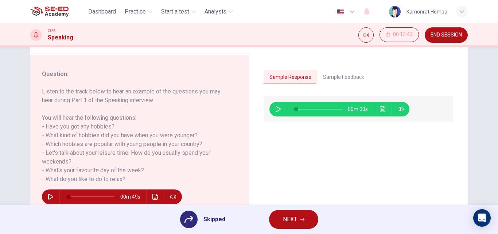
scroll to position [88, 0]
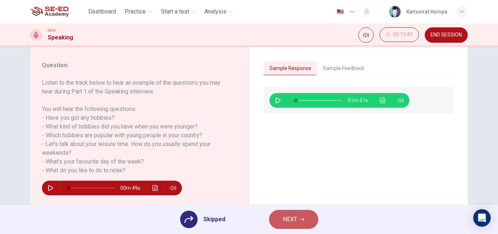
click at [304, 216] on button "NEXT" at bounding box center [293, 219] width 49 height 19
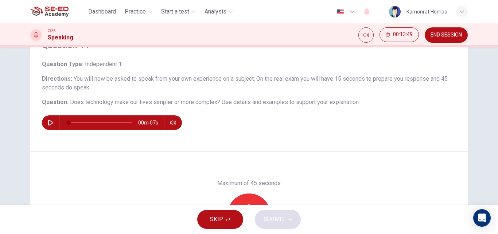
scroll to position [73, 0]
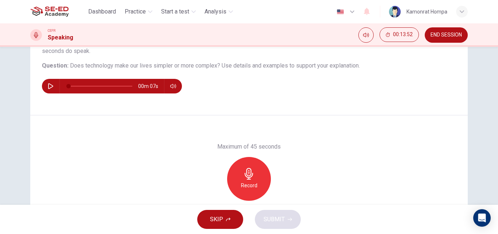
click at [243, 172] on icon "button" at bounding box center [249, 174] width 12 height 12
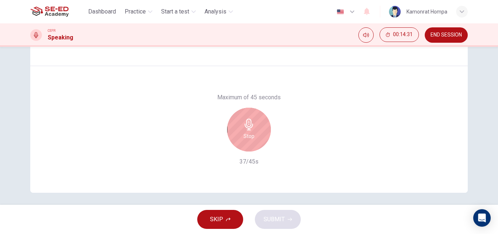
scroll to position [125, 0]
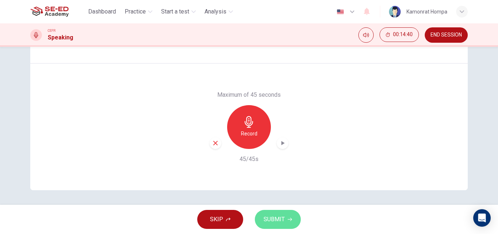
click at [279, 219] on span "SUBMIT" at bounding box center [274, 219] width 21 height 10
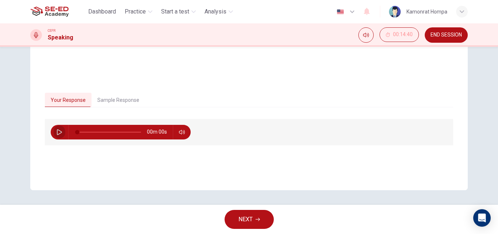
click at [59, 130] on icon "button" at bounding box center [60, 132] width 6 height 6
type input "0"
click at [106, 98] on button "Sample Response" at bounding box center [119, 100] width 54 height 15
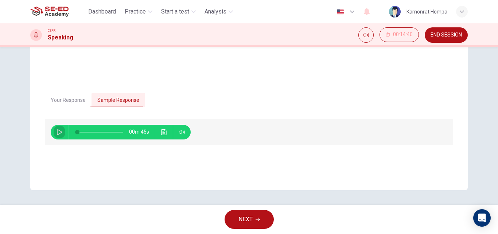
click at [59, 138] on button "button" at bounding box center [60, 132] width 12 height 15
type input "0"
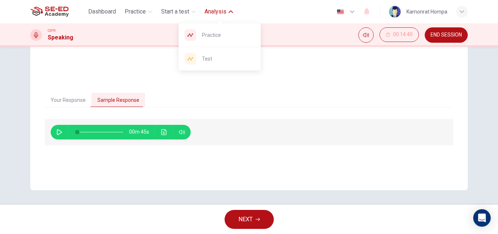
click at [218, 15] on span "Analysis" at bounding box center [216, 11] width 22 height 9
drag, startPoint x: 218, startPoint y: 17, endPoint x: 218, endPoint y: 22, distance: 4.0
click at [218, 19] on body "This site uses cookies, as explained in our Privacy Policy . If you agree to th…" at bounding box center [249, 117] width 498 height 234
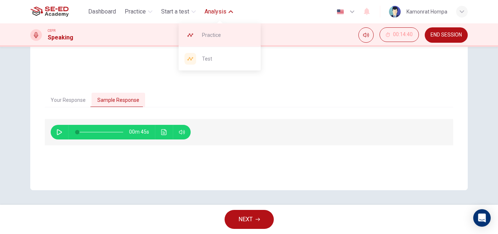
click at [218, 34] on span "Practice" at bounding box center [228, 35] width 53 height 9
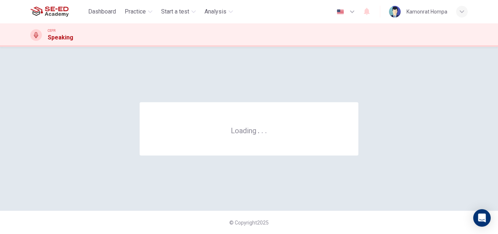
scroll to position [0, 0]
